Goal: Task Accomplishment & Management: Complete application form

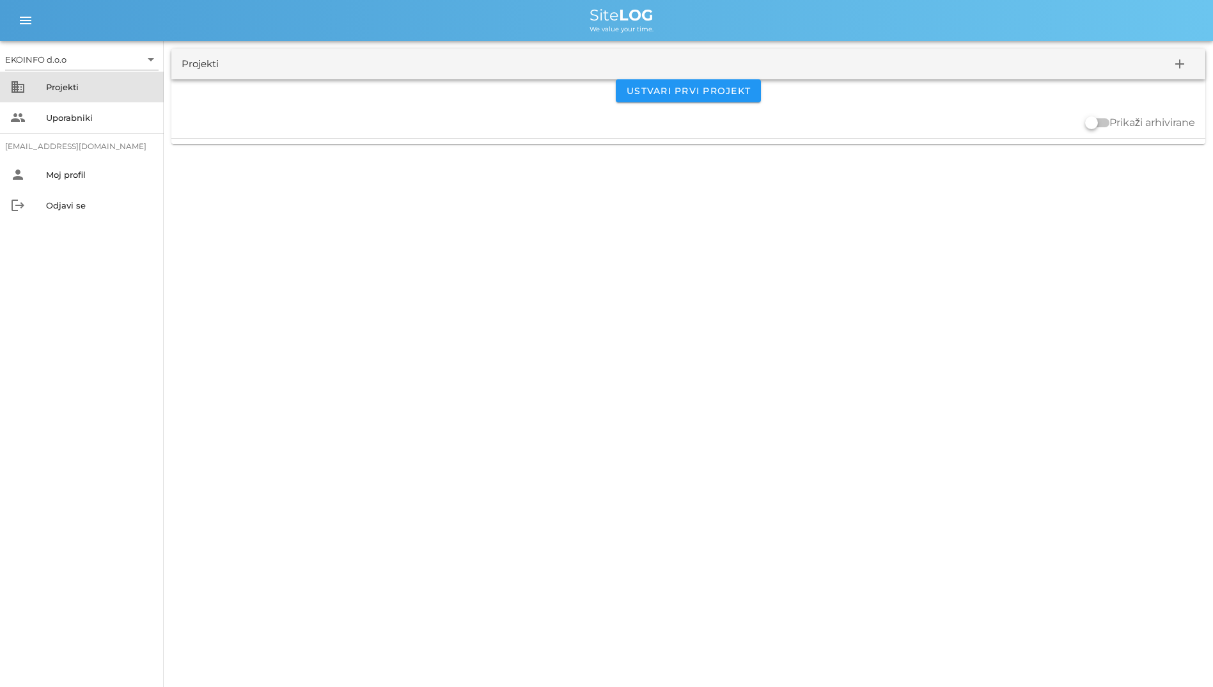
click at [84, 90] on div "Projekti" at bounding box center [99, 87] width 107 height 10
drag, startPoint x: 296, startPoint y: 183, endPoint x: 790, endPoint y: 419, distance: 547.9
click at [790, 419] on div "EKOINFO d.o.o arrow_drop_down business Projekti people Uporabniki [EMAIL_ADDRES…" at bounding box center [606, 343] width 1213 height 687
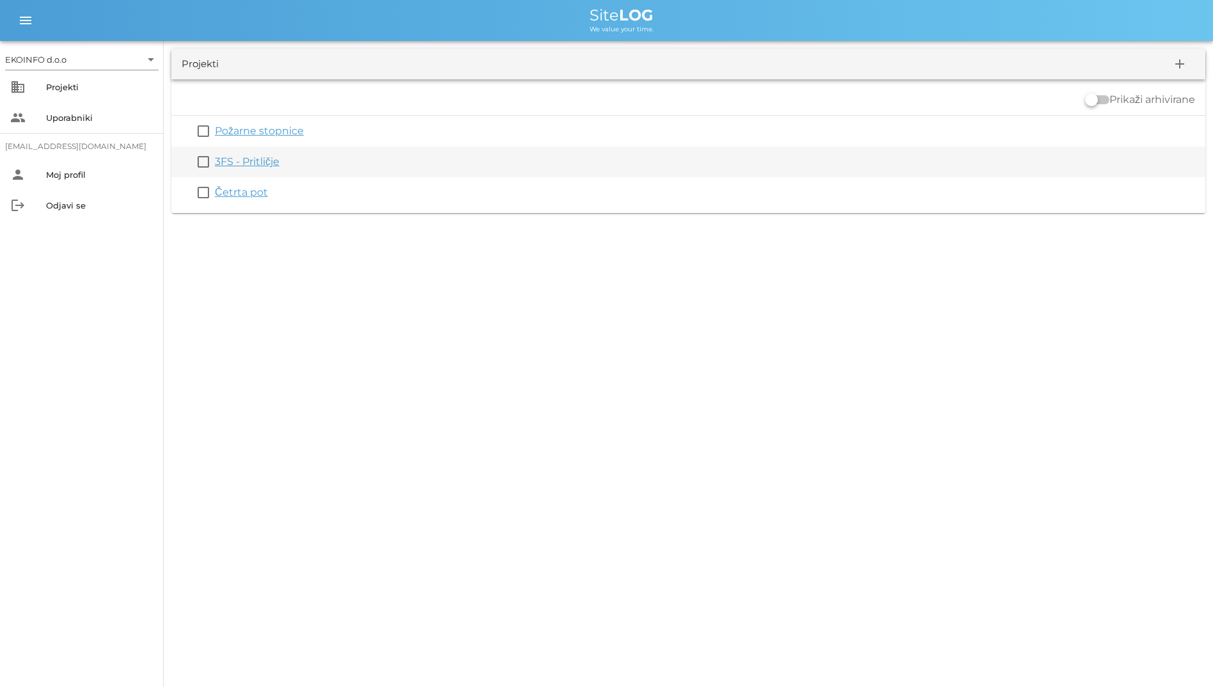
click at [244, 162] on link "3FS - Pritličje" at bounding box center [247, 161] width 65 height 12
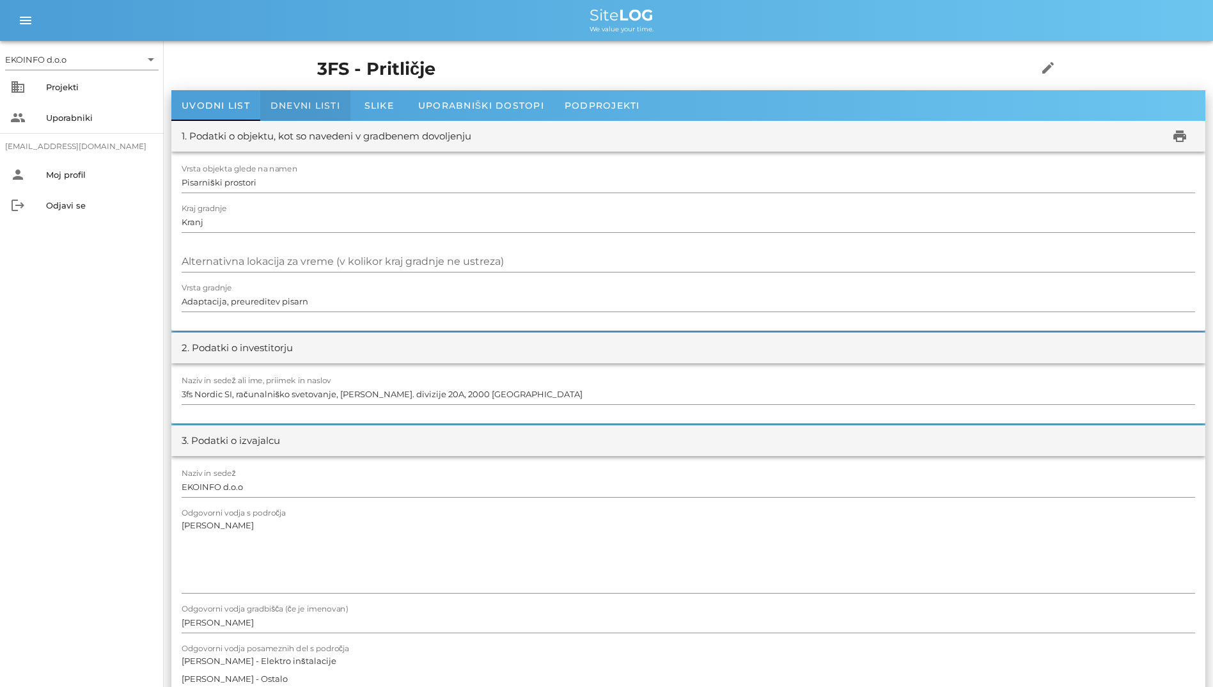
drag, startPoint x: 304, startPoint y: 107, endPoint x: 298, endPoint y: 117, distance: 11.5
click at [305, 107] on span "Dnevni listi" at bounding box center [305, 106] width 70 height 12
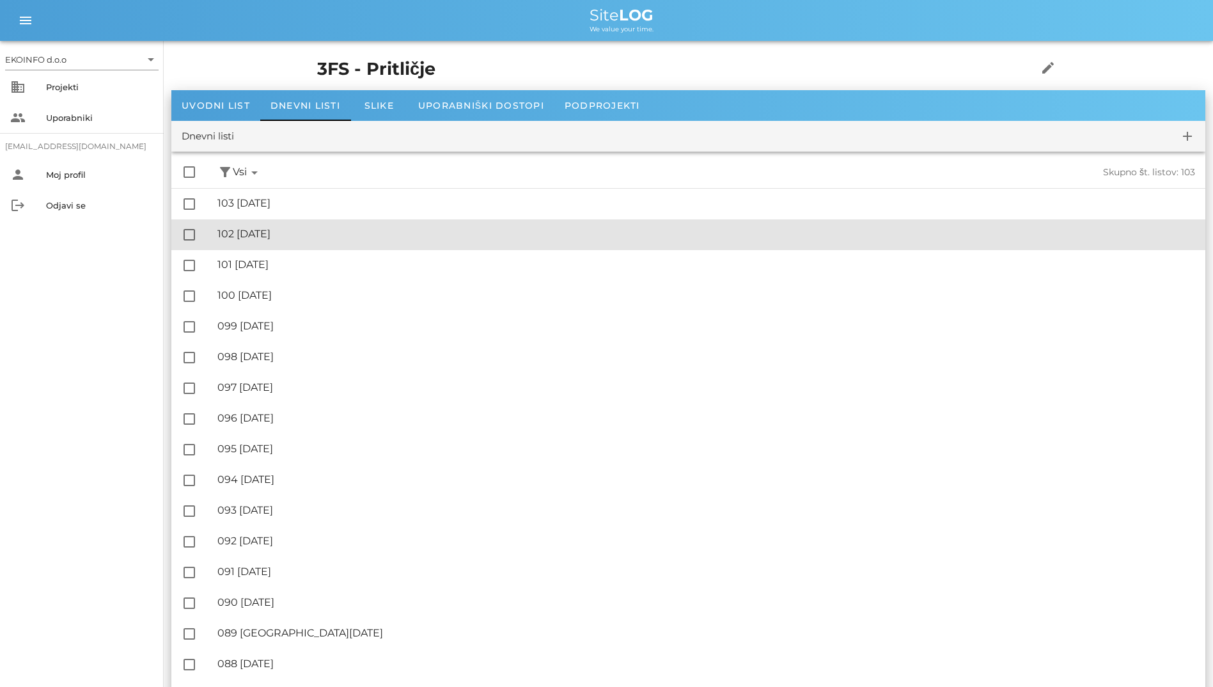
click at [306, 242] on div "🔏 102 [DATE] ✓ Podpisal: Nadzornik ✓ Podpisal: Sestavljalec ✓ Podpisal: Odgovor…" at bounding box center [706, 234] width 978 height 29
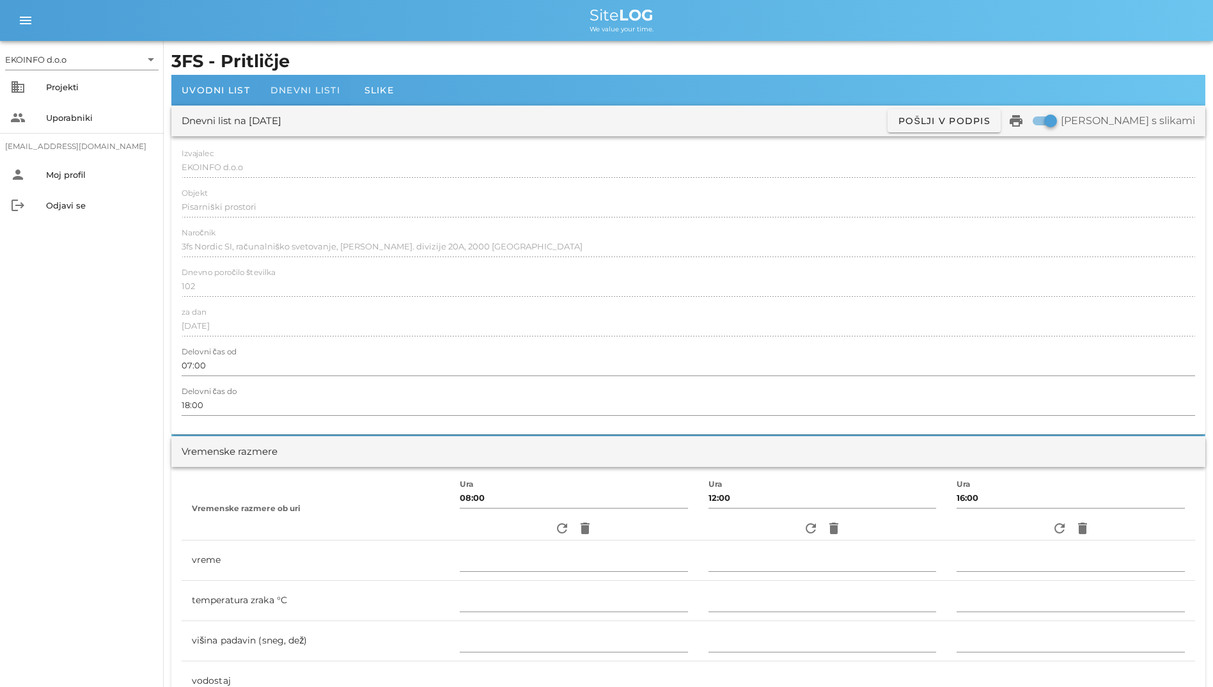
click at [306, 88] on span "Dnevni listi" at bounding box center [305, 90] width 70 height 12
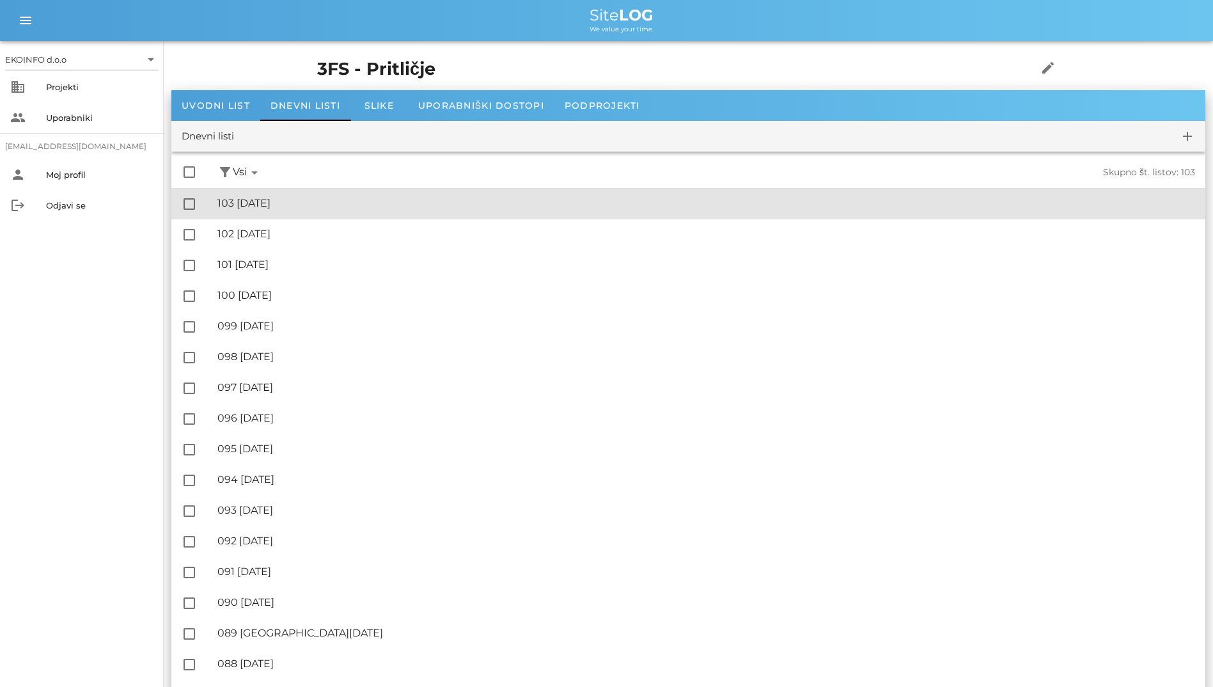
click at [263, 213] on div "🔏 103 [DATE] ✓ Podpisal: Nadzornik ✓ Podpisal: Sestavljalec ✓ Podpisal: Odgovor…" at bounding box center [706, 203] width 978 height 29
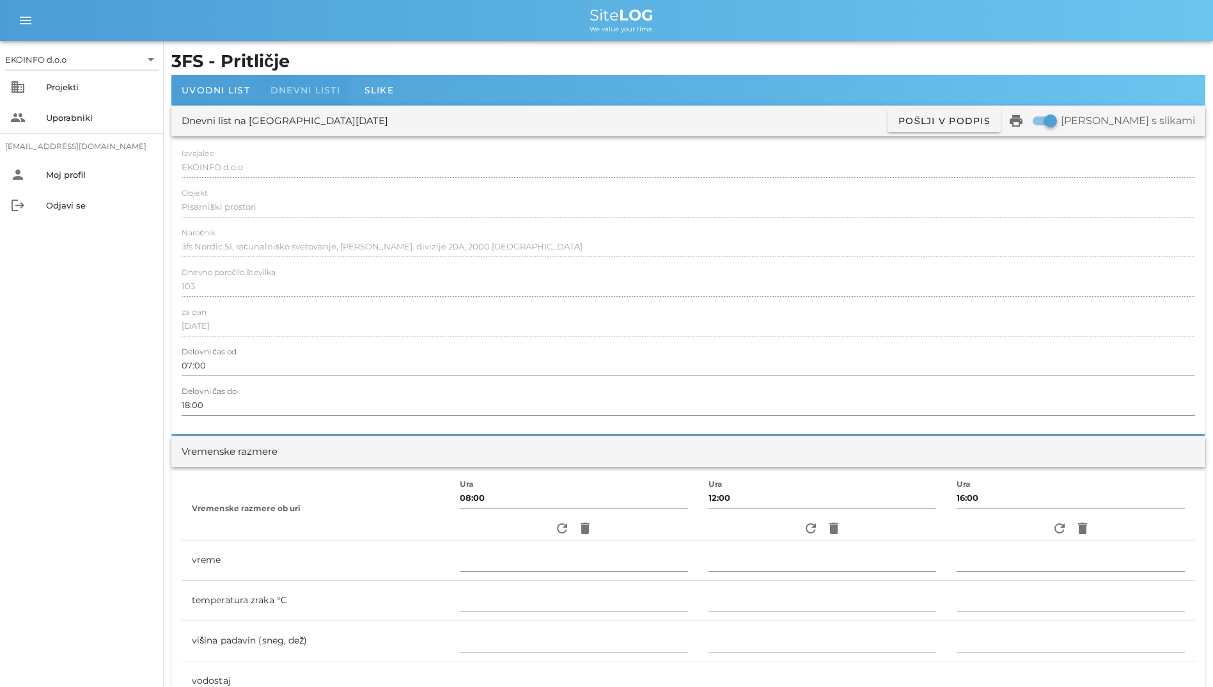
click at [306, 100] on div "Dnevni listi" at bounding box center [305, 90] width 90 height 31
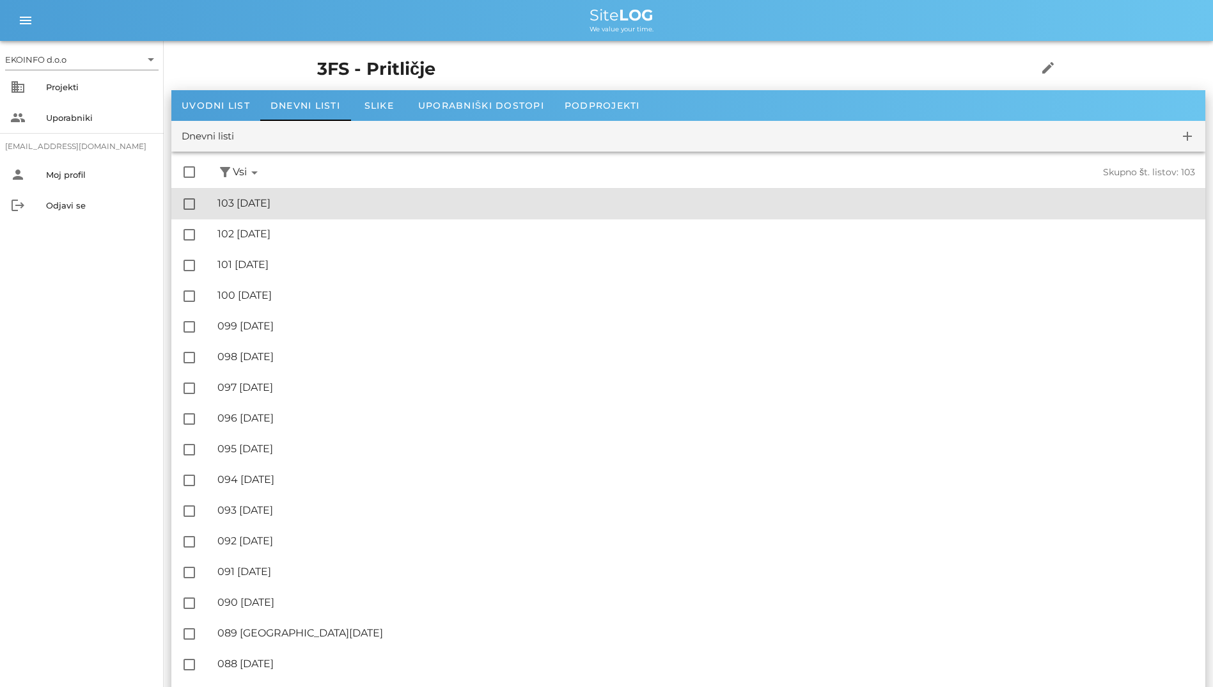
click at [300, 191] on div "🔏 103 [DATE] ✓ Podpisal: Nadzornik ✓ Podpisal: Sestavljalec ✓ Podpisal: Odgovor…" at bounding box center [706, 203] width 978 height 29
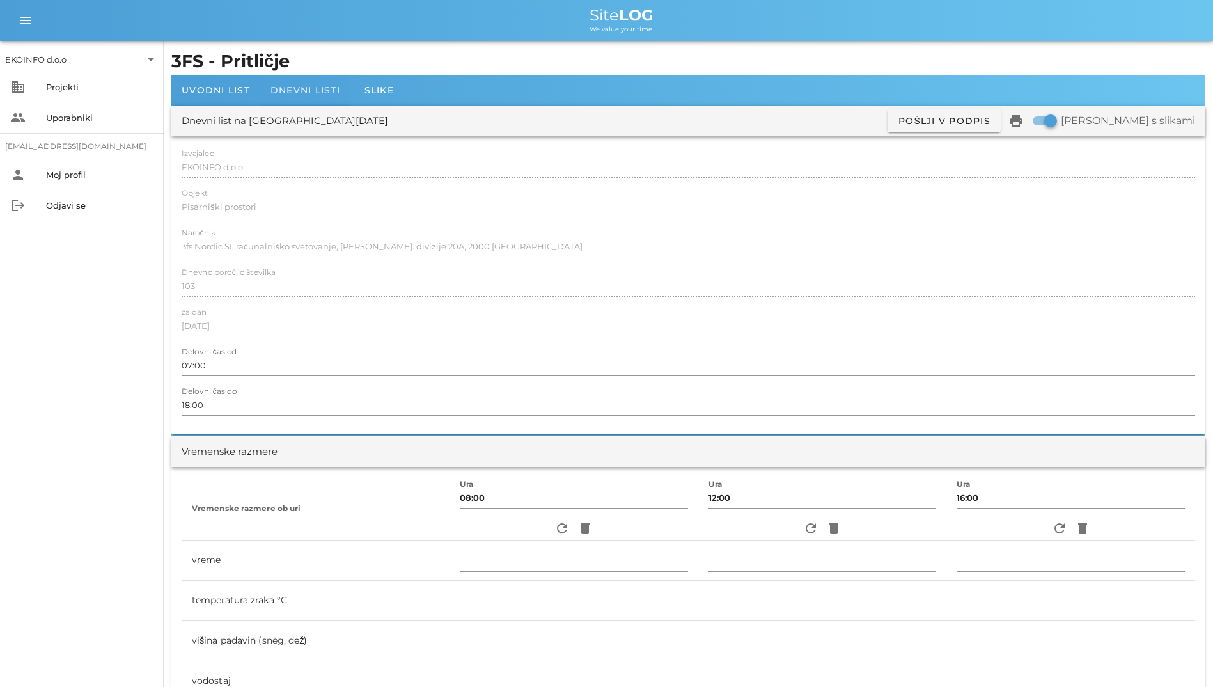
click at [277, 85] on span "Dnevni listi" at bounding box center [305, 90] width 70 height 12
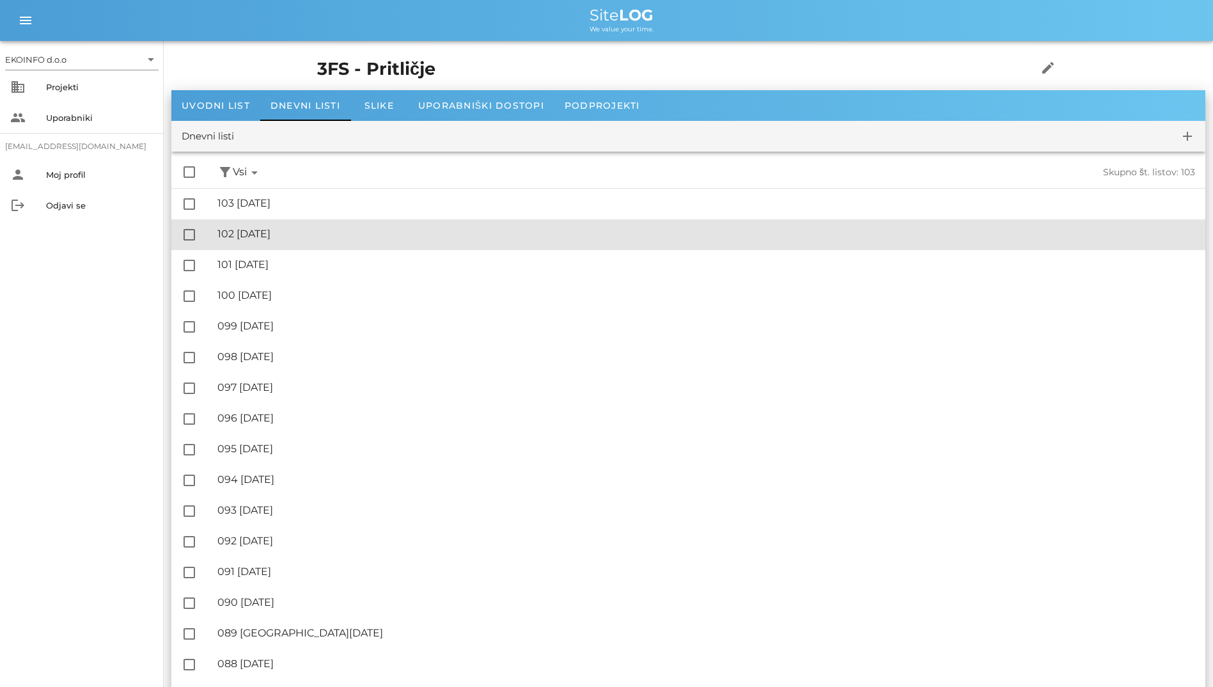
click at [307, 237] on div "🔏 102 [DATE]" at bounding box center [706, 234] width 978 height 12
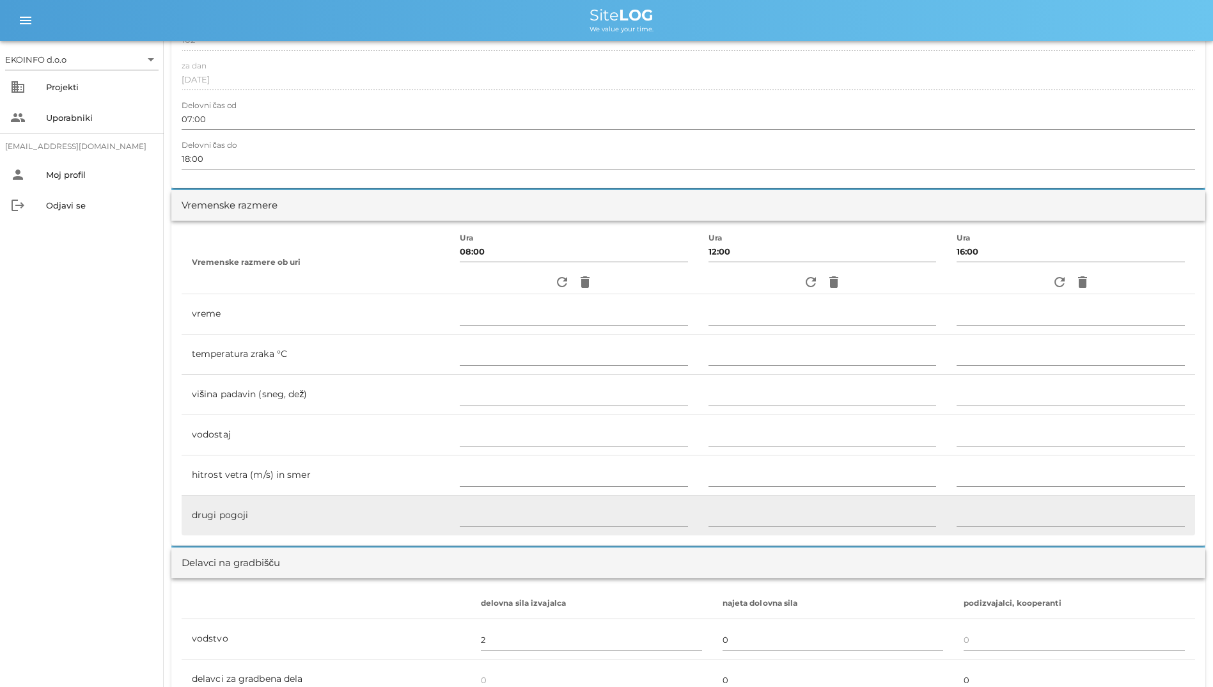
scroll to position [448, 0]
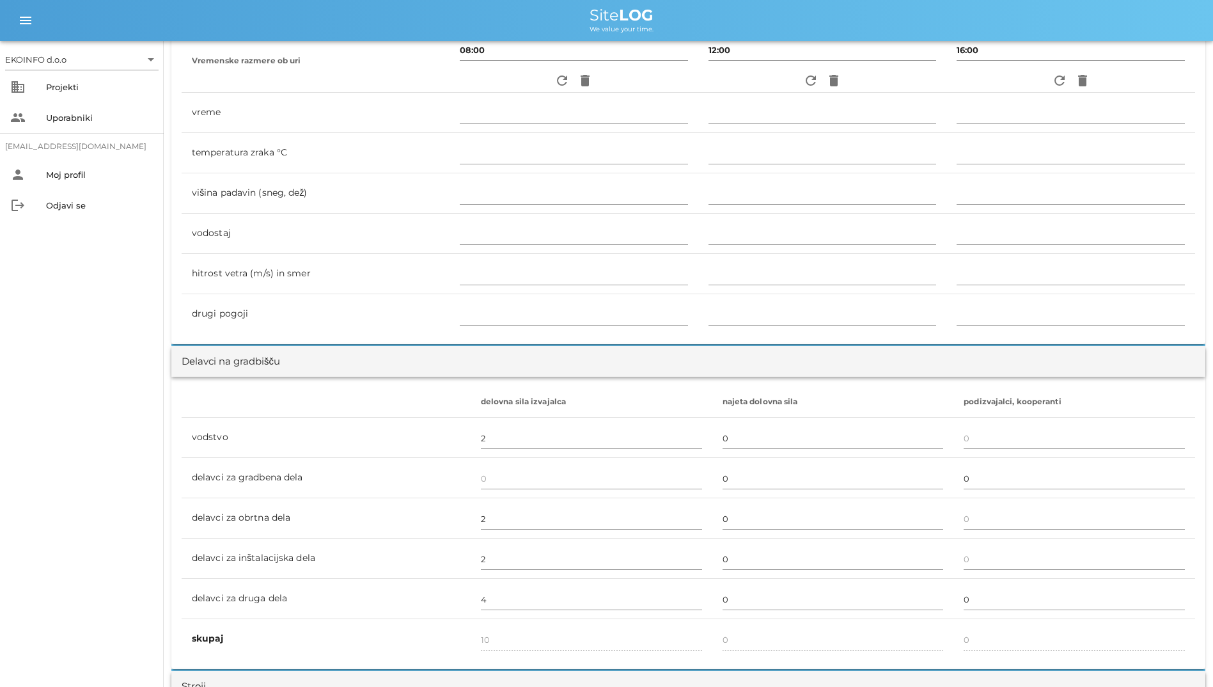
click at [542, 88] on div "refresh delete" at bounding box center [574, 80] width 228 height 23
click at [554, 86] on icon "refresh" at bounding box center [561, 80] width 15 height 15
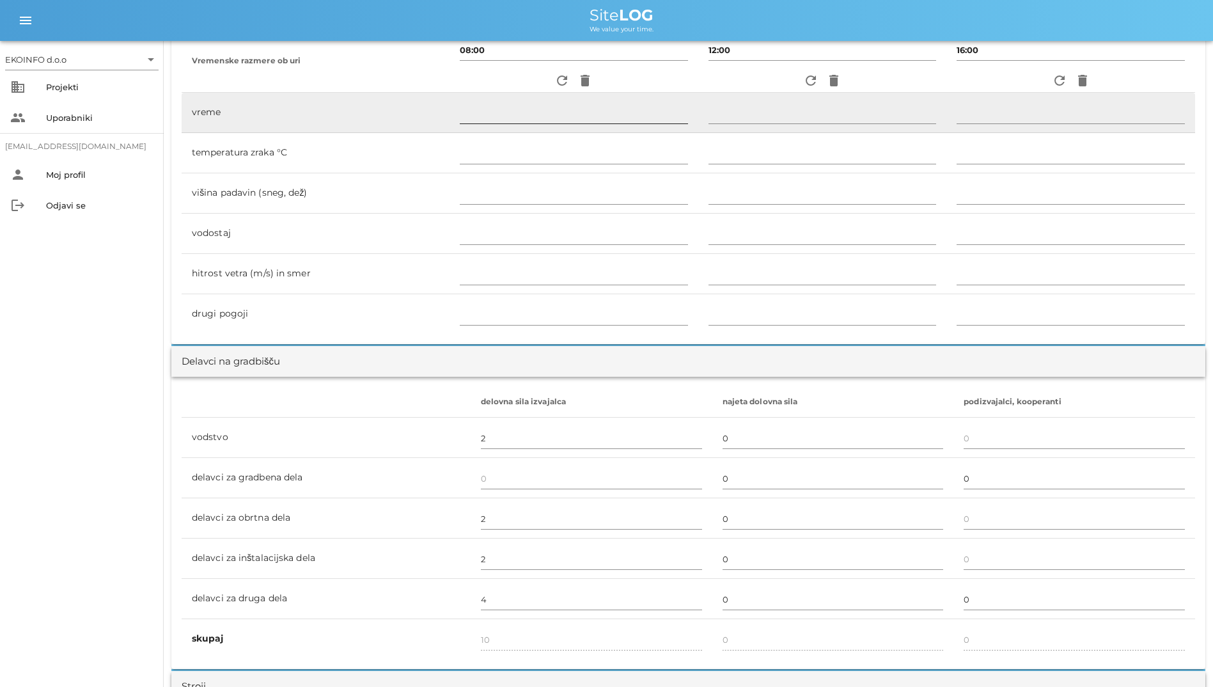
type input "pretežno oblačno"
type input "11"
type input "0"
type input "0.28 m/s šibek V"
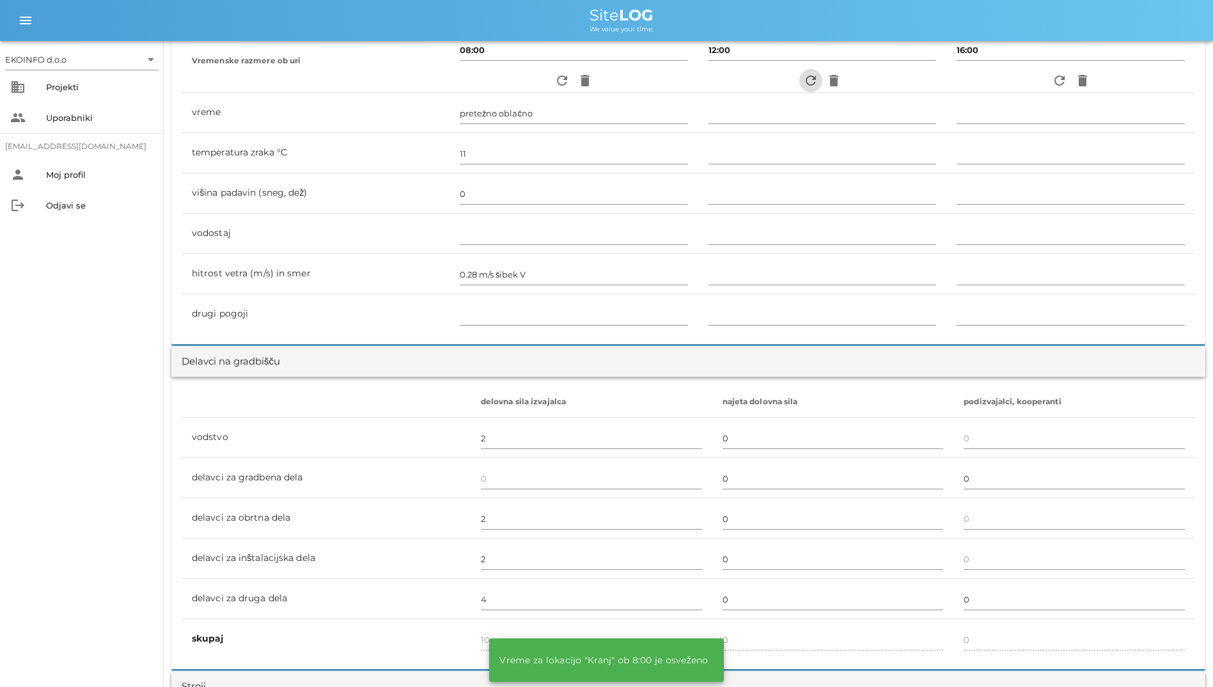
click at [813, 79] on icon "refresh" at bounding box center [810, 80] width 15 height 15
type input "delno oblačno"
type input "16"
type input "0"
type input "0.28 m/s šibek JV"
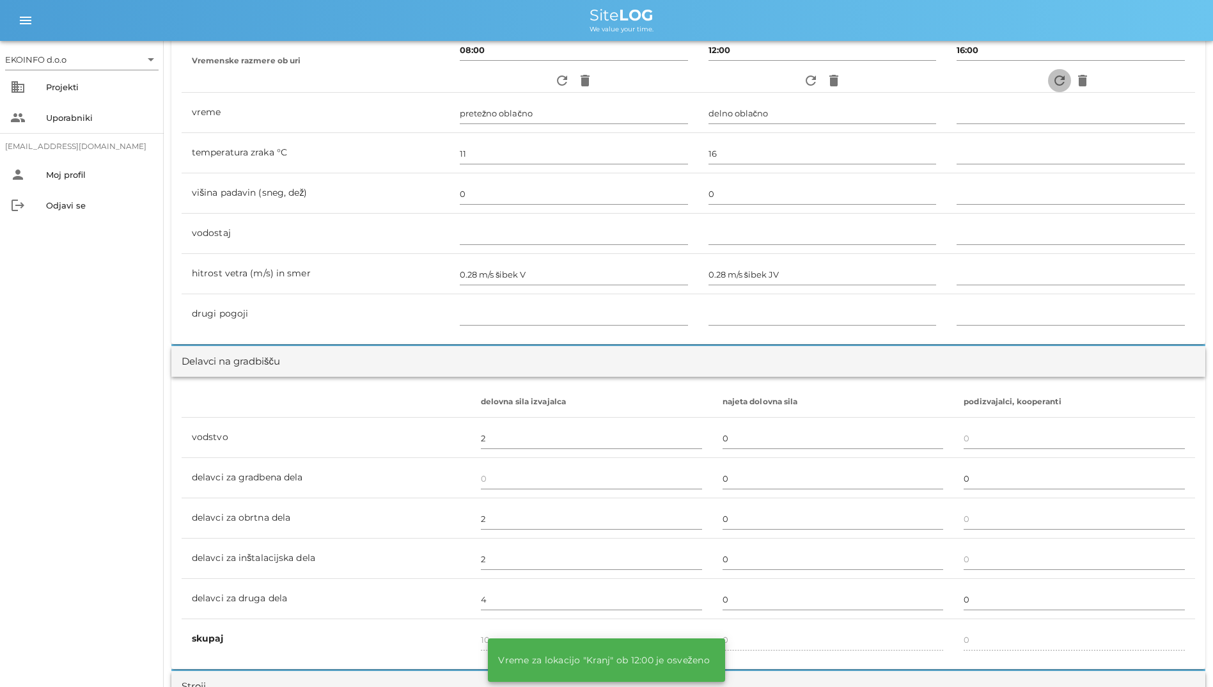
click at [1052, 77] on icon "refresh" at bounding box center [1059, 80] width 15 height 15
type input "delno oblačno"
type input "14"
type input "0"
type input "0.28 m/s [PERSON_NAME]"
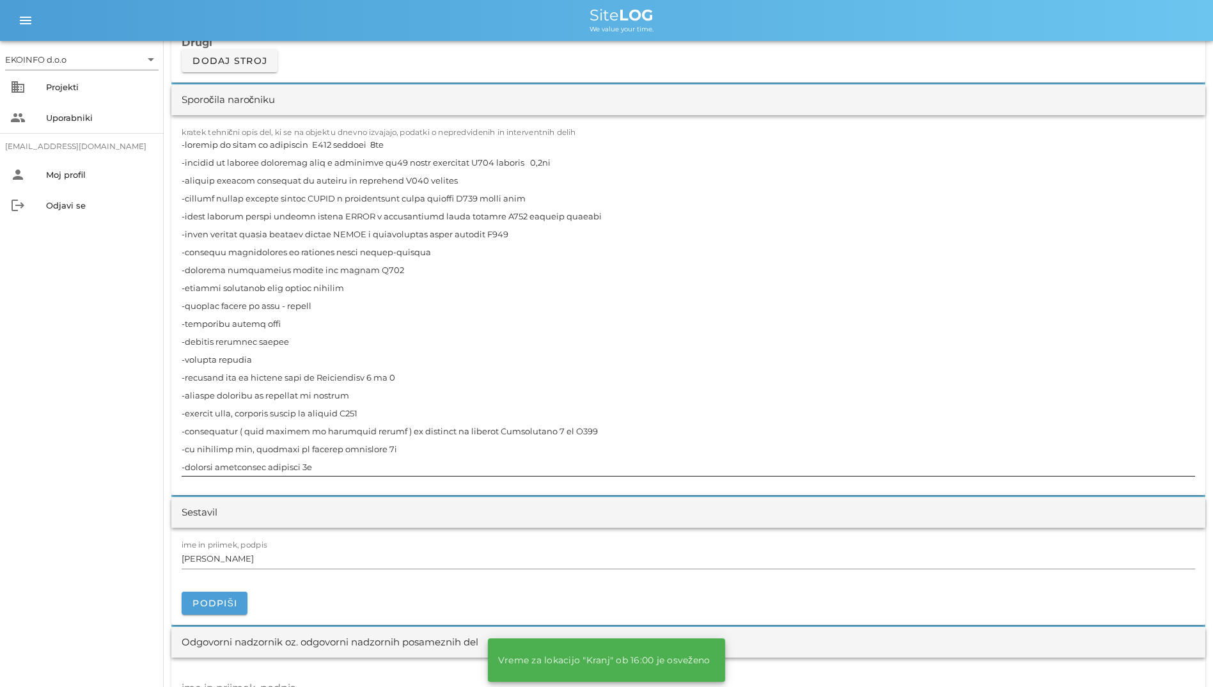
scroll to position [1215, 0]
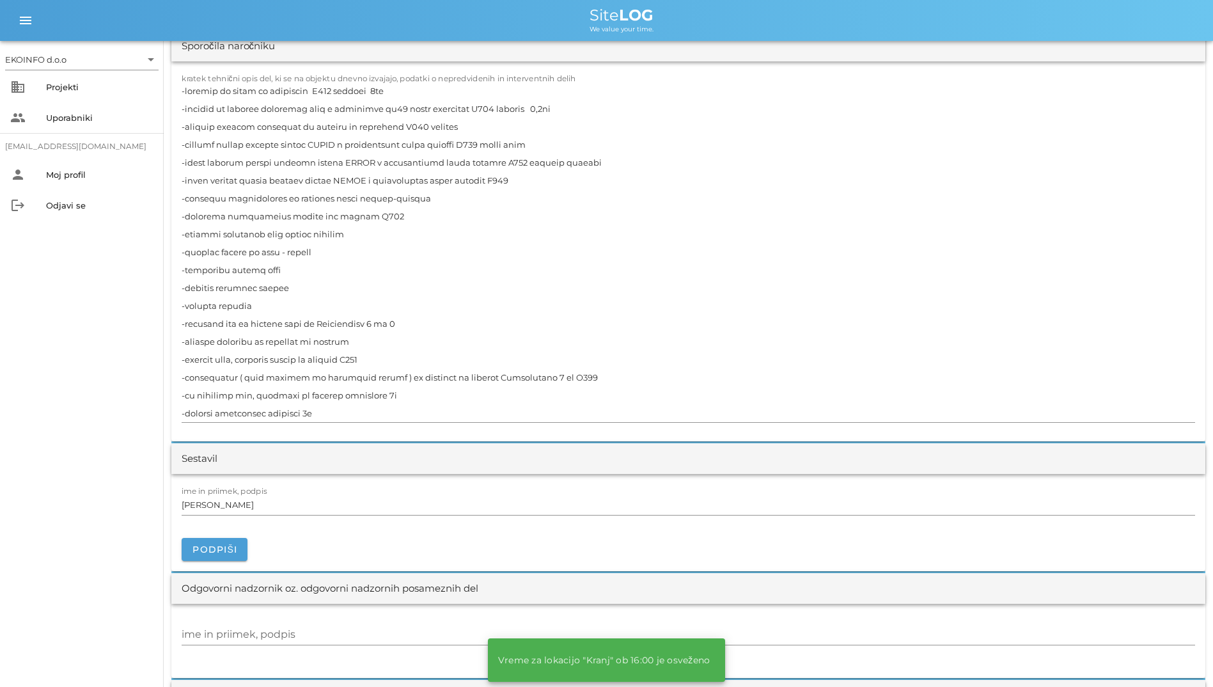
click at [132, 316] on div "EKOINFO d.o.o arrow_drop_down business Projekti people Uporabniki [EMAIL_ADDRES…" at bounding box center [82, 364] width 164 height 646
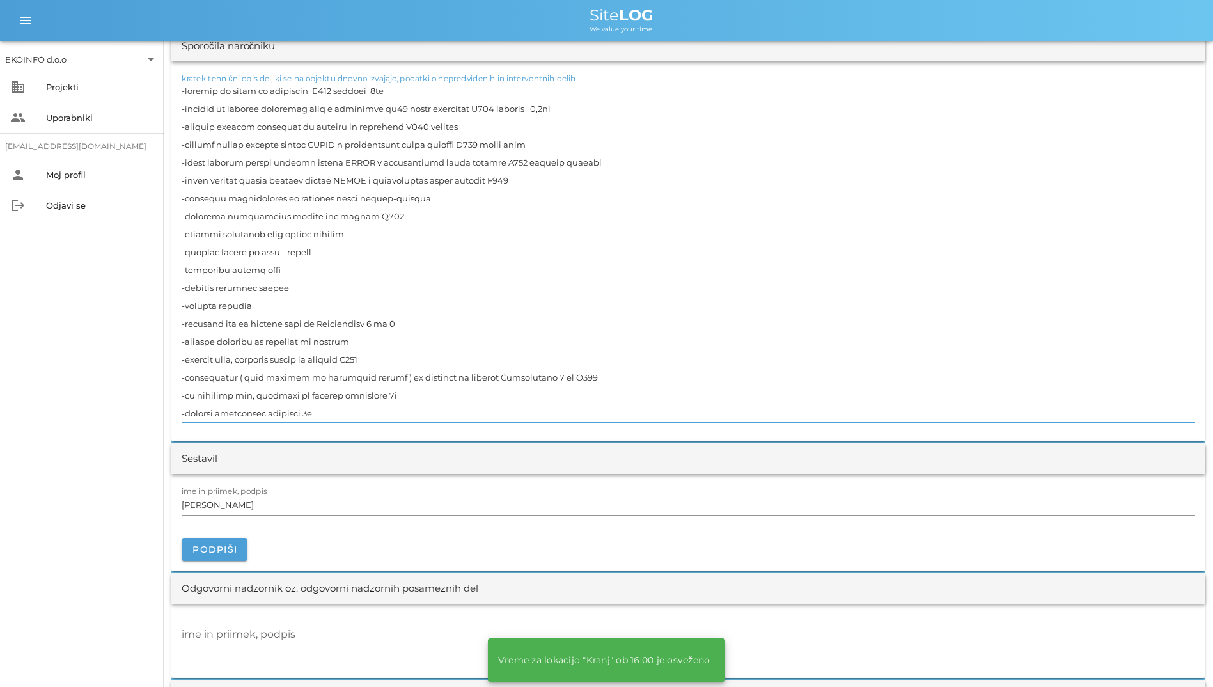
click at [214, 294] on textarea "kratek tehnični opis del, ki se na objektu dnevno izvajajo, podatki o nepredvid…" at bounding box center [688, 252] width 1013 height 340
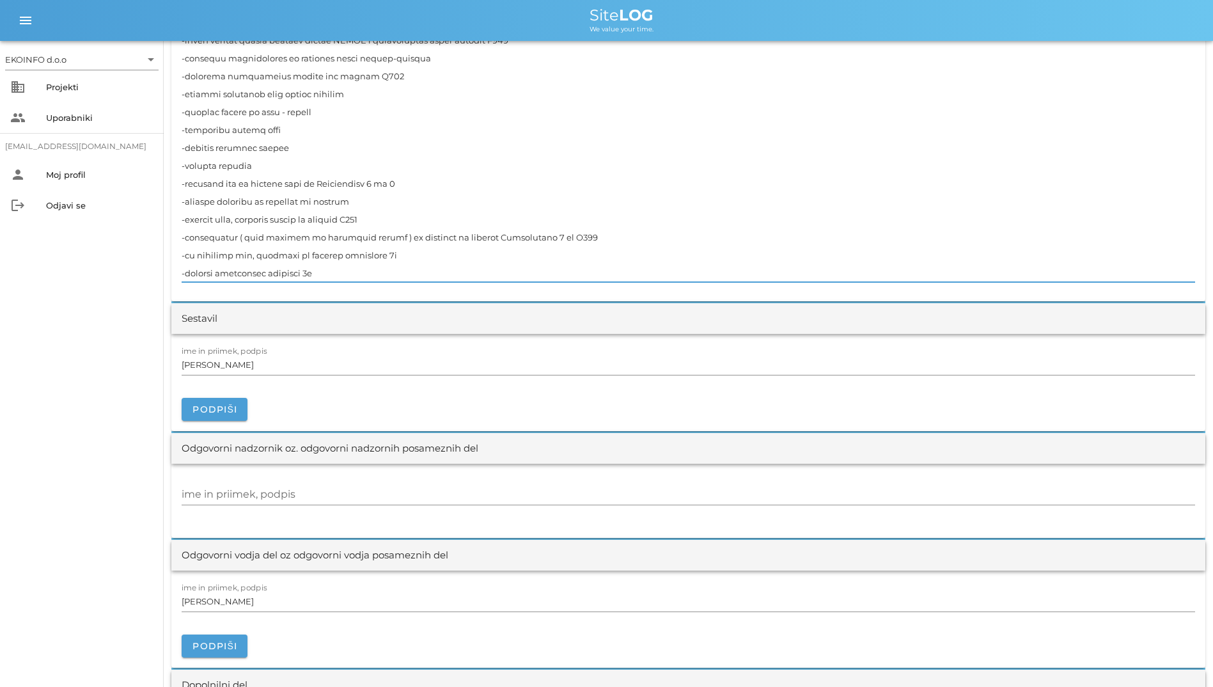
scroll to position [1662, 0]
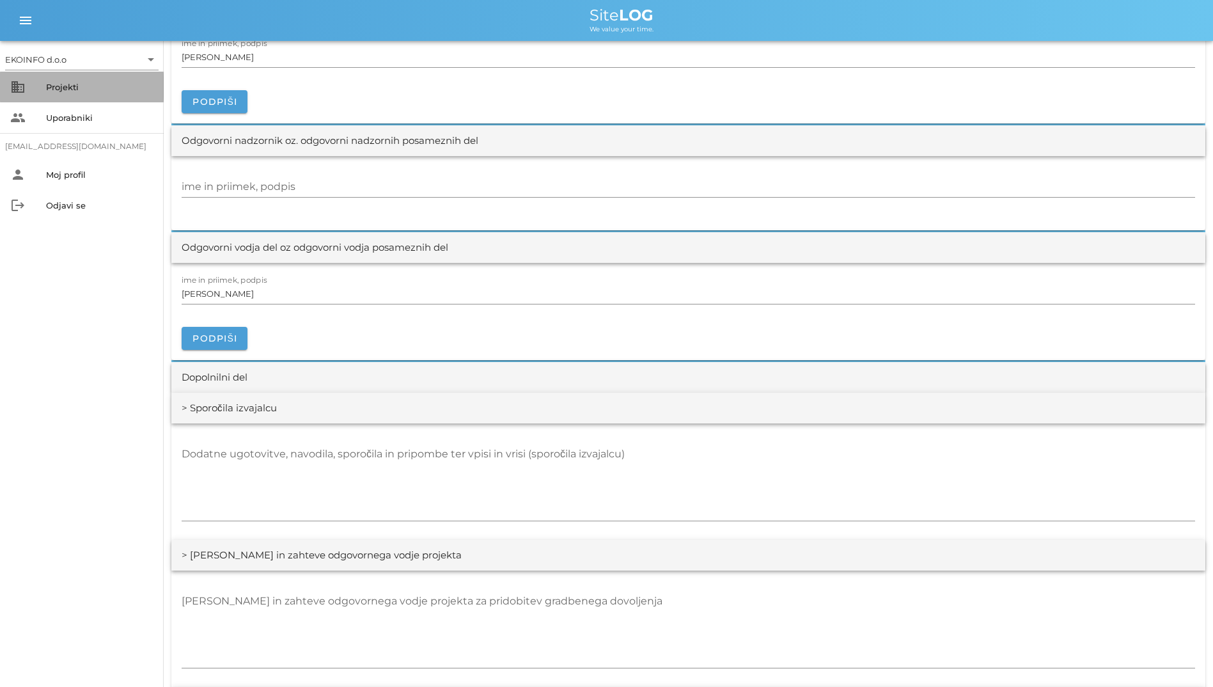
click at [63, 90] on div "Projekti" at bounding box center [99, 87] width 107 height 10
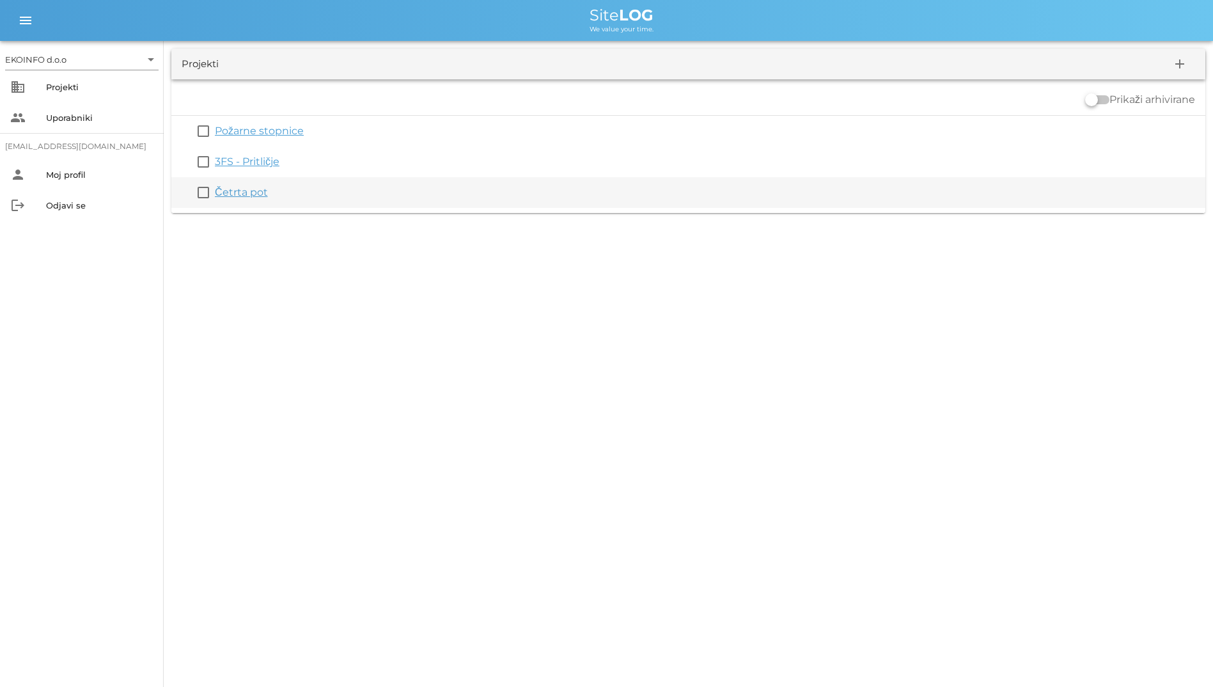
click at [251, 194] on link "Četrta pot" at bounding box center [241, 192] width 53 height 12
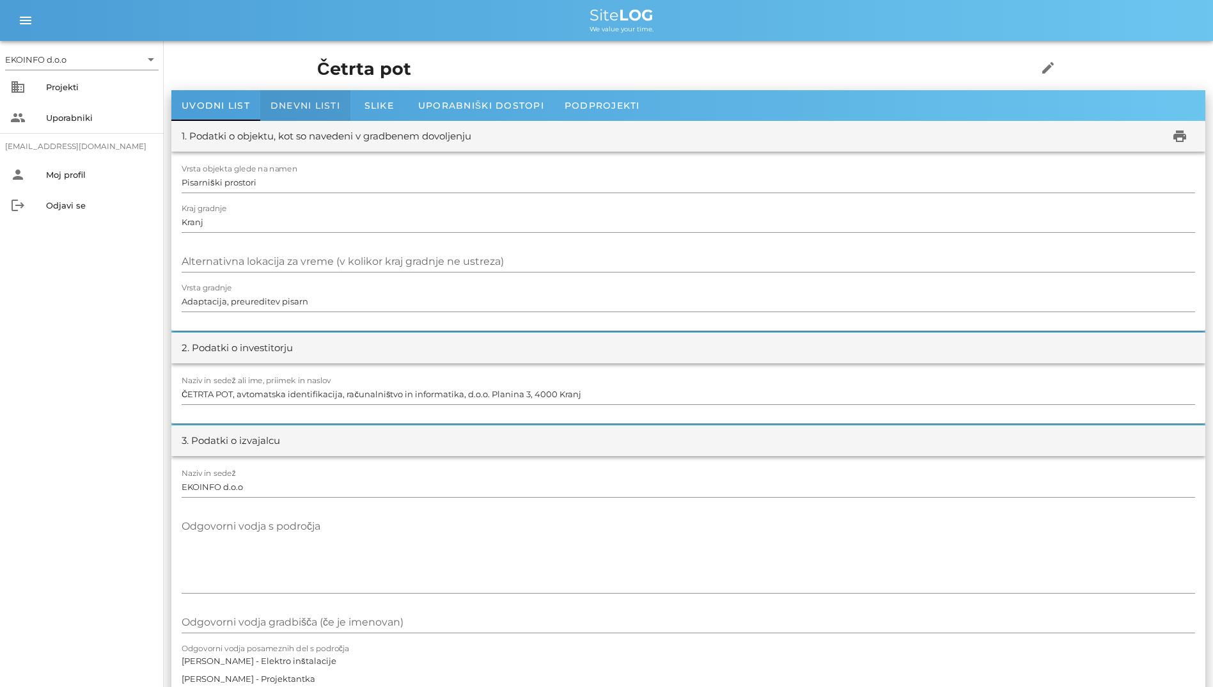
click at [293, 97] on div "Dnevni listi" at bounding box center [305, 105] width 90 height 31
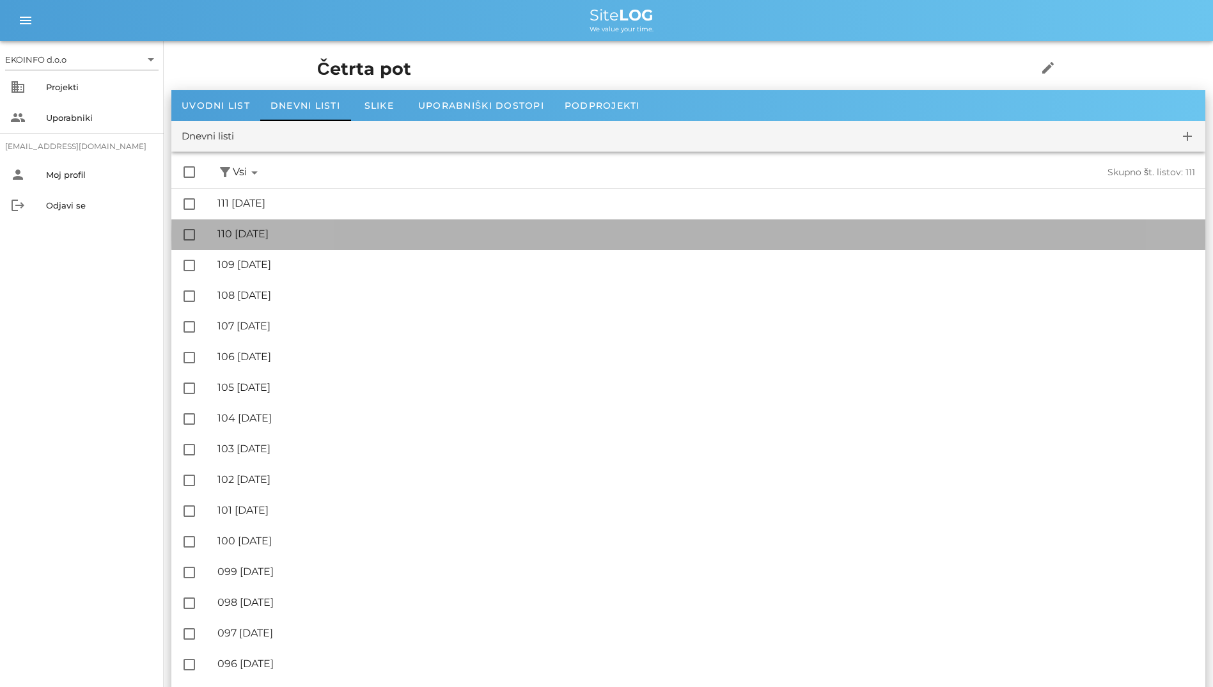
click at [345, 226] on div "🔏 110 [DATE] ✓ Podpisal: Nadzornik ✓ Podpisal: Sestavljalec ✓ Podpisal: Odgovor…" at bounding box center [706, 234] width 978 height 29
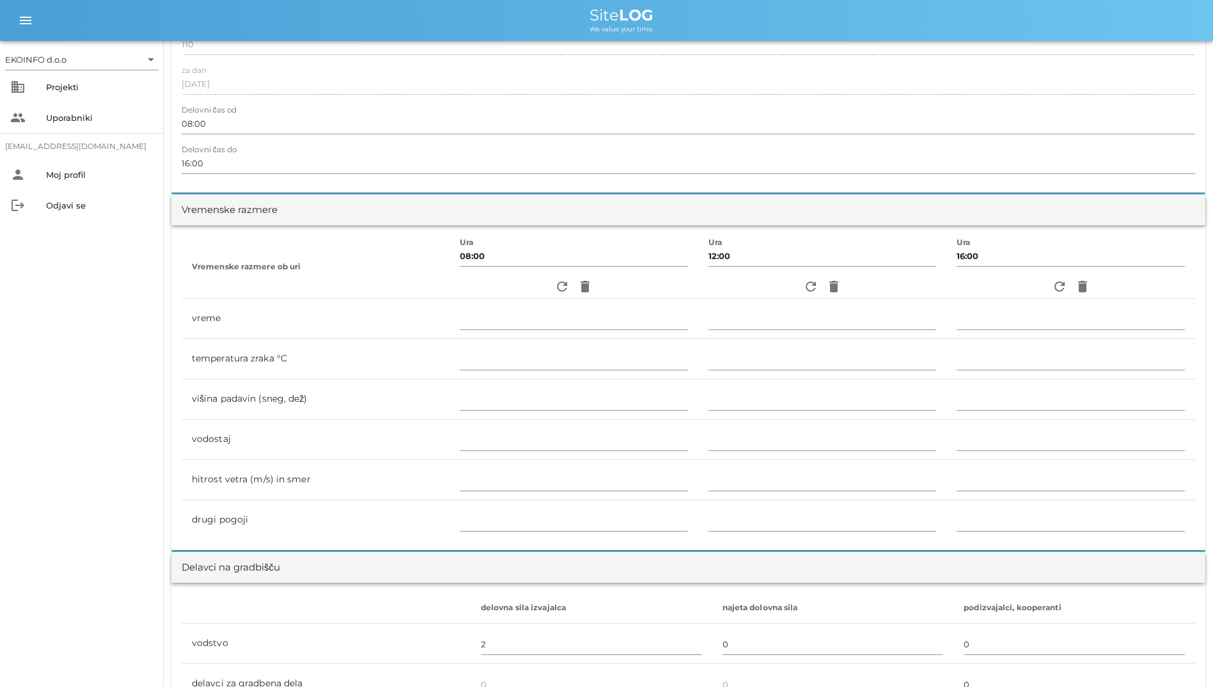
scroll to position [256, 0]
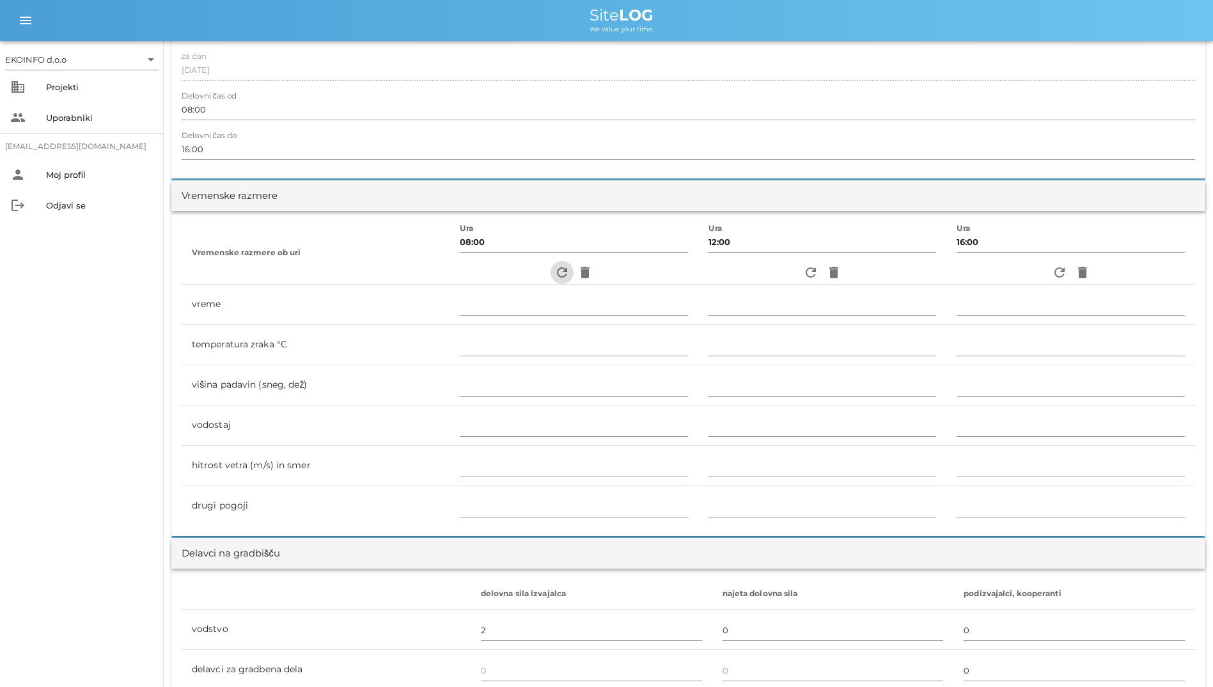
click at [554, 268] on icon "refresh" at bounding box center [561, 272] width 15 height 15
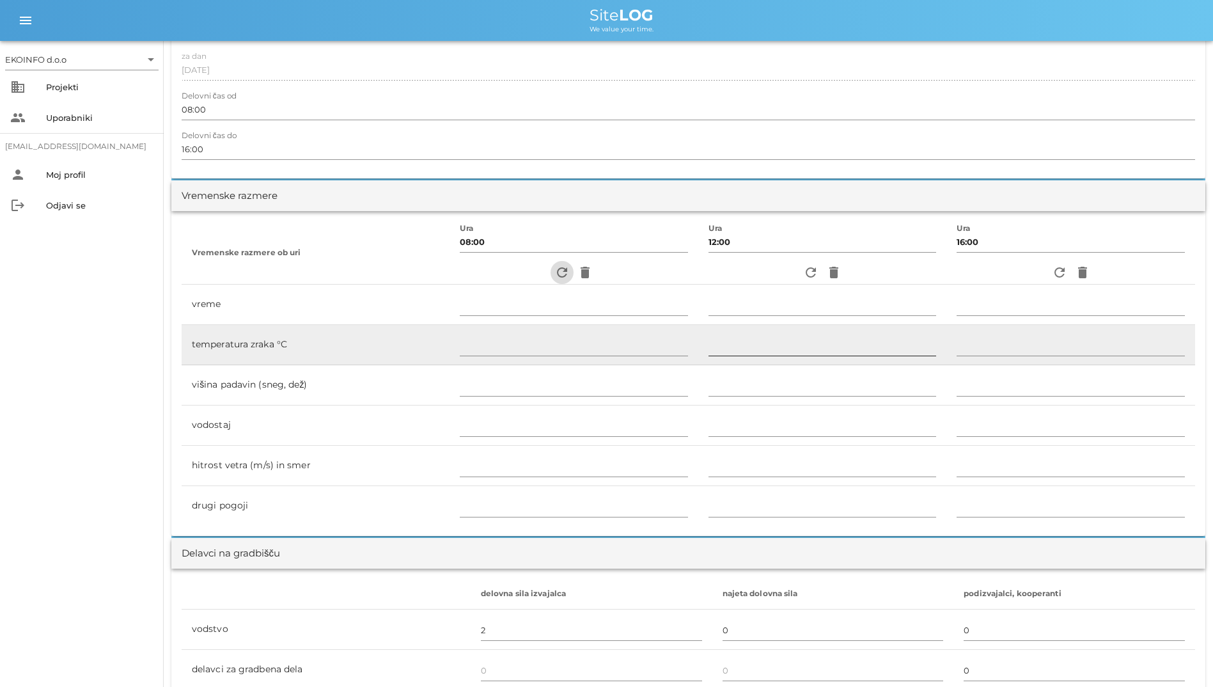
type input "pretežno oblačno"
type input "11"
type input "0"
type input "0.28 m/s šibek V"
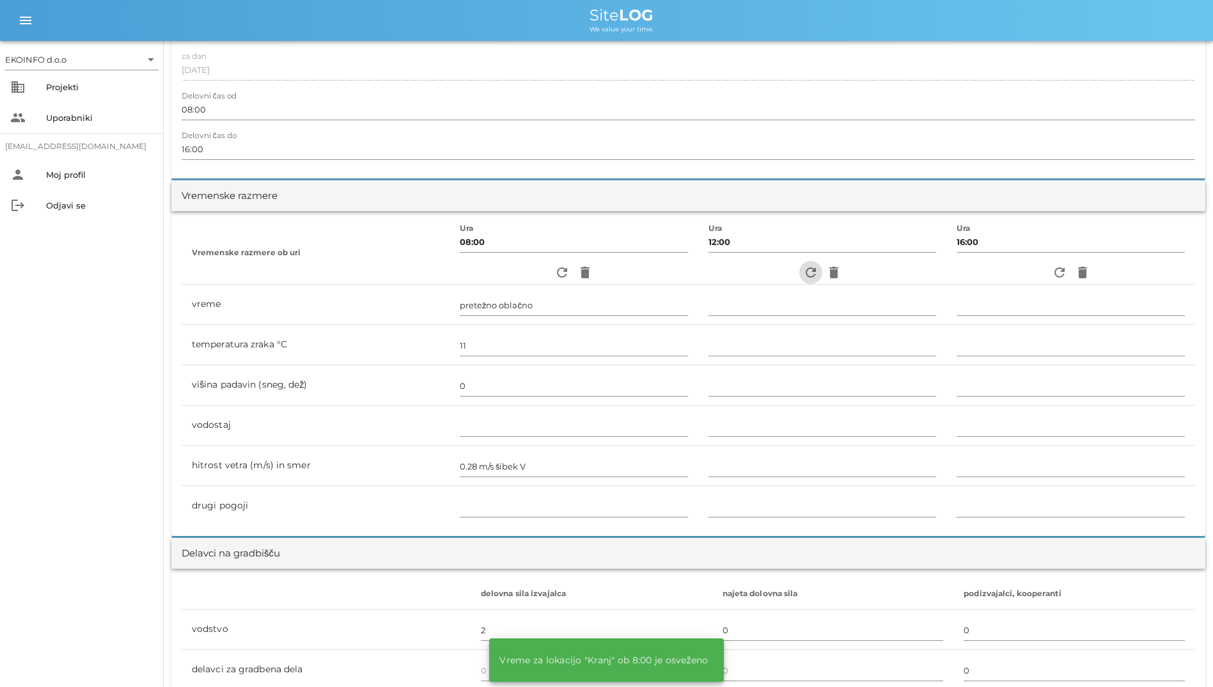
click at [803, 273] on icon "refresh" at bounding box center [810, 272] width 15 height 15
type input "delno oblačno"
type input "16"
type input "0"
type input "0.28 m/s šibek JV"
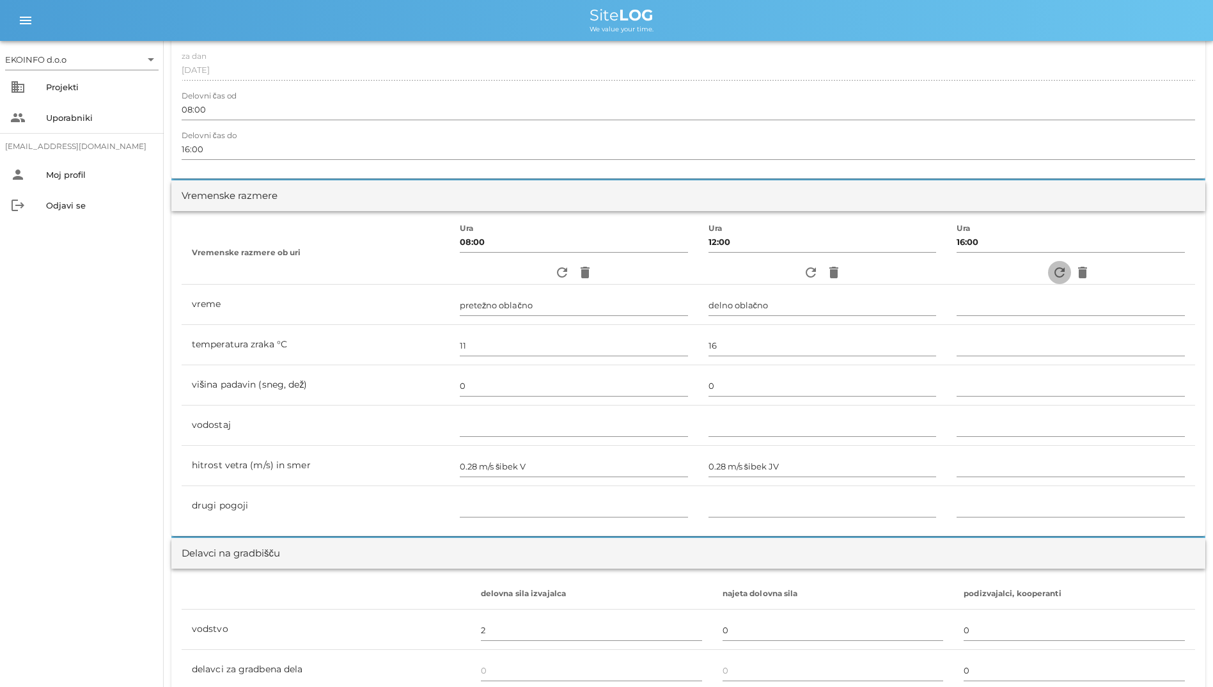
click at [1052, 274] on icon "refresh" at bounding box center [1059, 272] width 15 height 15
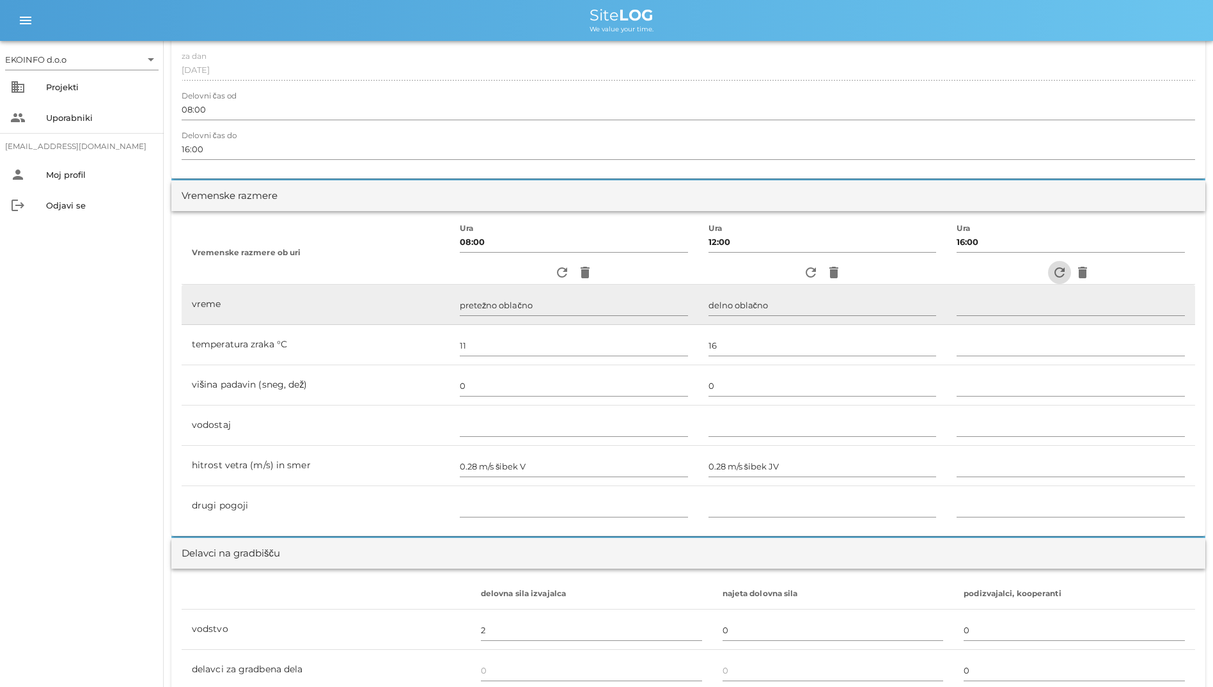
type input "delno oblačno"
type input "14"
type input "0"
type input "0.28 m/s [PERSON_NAME]"
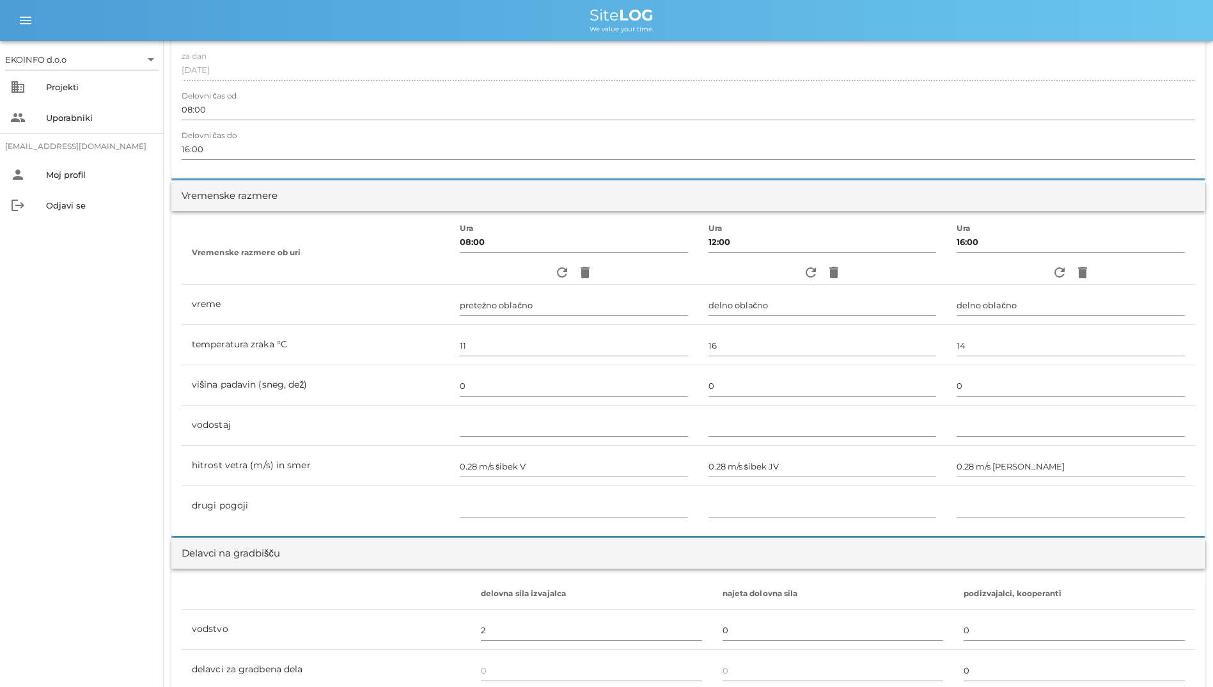
click at [15, 388] on div "EKOINFO d.o.o arrow_drop_down business Projekti people Uporabniki [EMAIL_ADDRES…" at bounding box center [82, 364] width 164 height 646
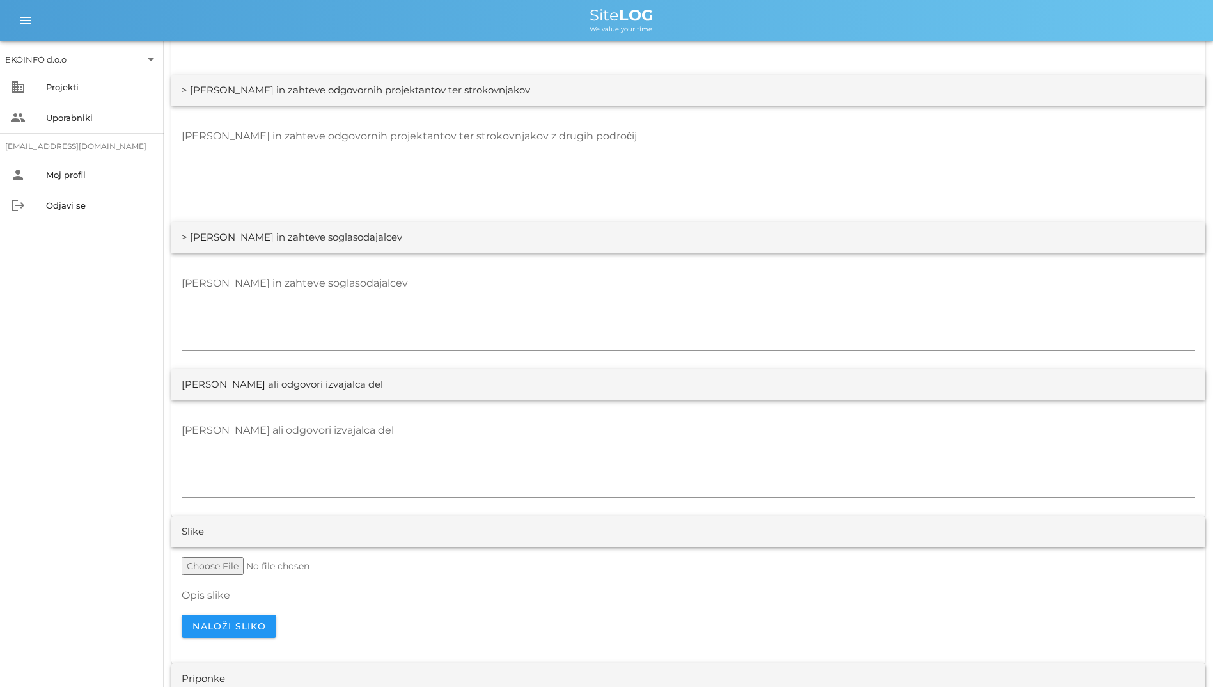
scroll to position [2066, 0]
